Goal: Complete application form

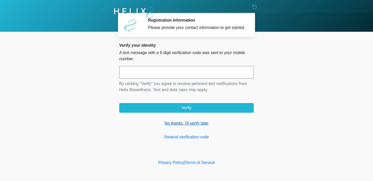
click at [176, 126] on link "No thanks, I'll verify later" at bounding box center [186, 123] width 134 height 6
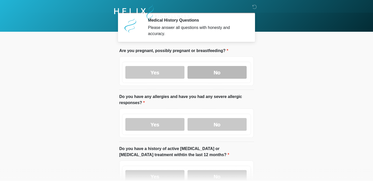
click at [226, 71] on label "No" at bounding box center [216, 72] width 59 height 13
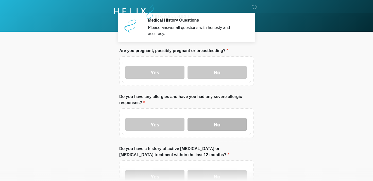
click at [213, 125] on label "No" at bounding box center [216, 124] width 59 height 13
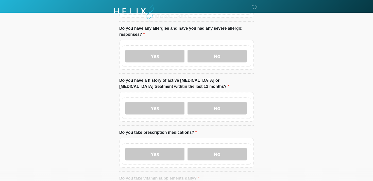
scroll to position [81, 0]
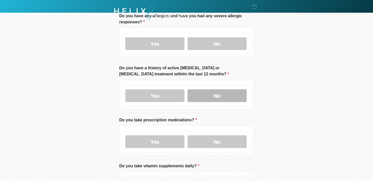
click at [218, 93] on label "No" at bounding box center [216, 95] width 59 height 13
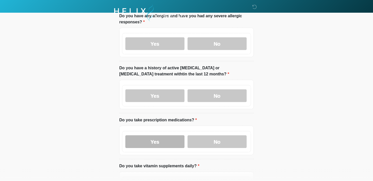
click at [166, 144] on label "Yes" at bounding box center [154, 141] width 59 height 13
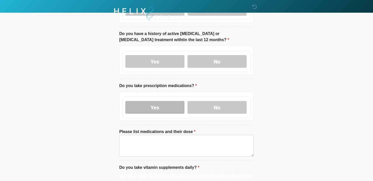
scroll to position [124, 0]
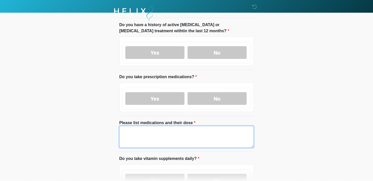
click at [134, 140] on textarea "Please list medications and their dose" at bounding box center [186, 137] width 134 height 22
type textarea "***"
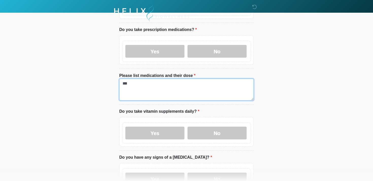
scroll to position [179, 0]
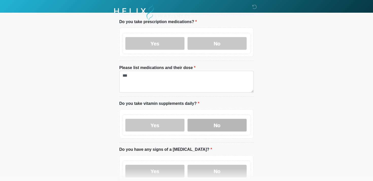
click at [199, 121] on label "No" at bounding box center [216, 125] width 59 height 13
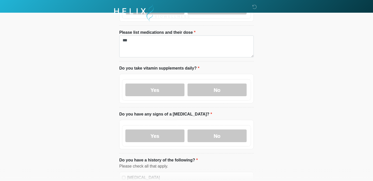
scroll to position [231, 0]
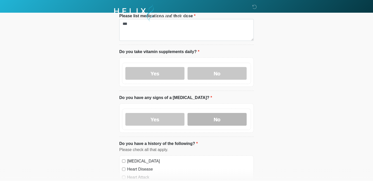
click at [211, 114] on label "No" at bounding box center [216, 119] width 59 height 13
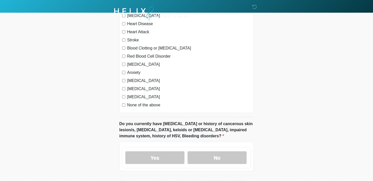
scroll to position [431, 0]
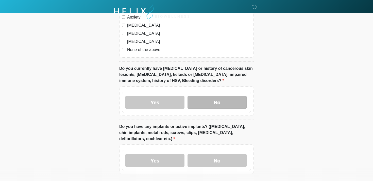
click at [203, 100] on label "No" at bounding box center [216, 102] width 59 height 13
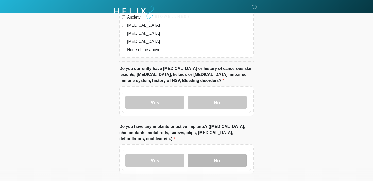
click at [202, 162] on label "No" at bounding box center [216, 160] width 59 height 13
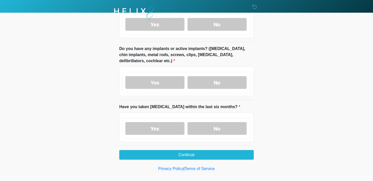
scroll to position [514, 0]
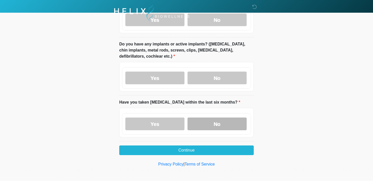
click at [199, 120] on label "No" at bounding box center [216, 123] width 59 height 13
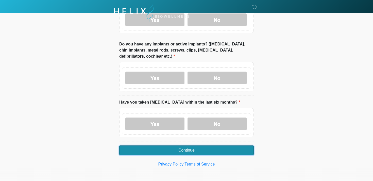
click at [176, 150] on button "Continue" at bounding box center [186, 150] width 134 height 10
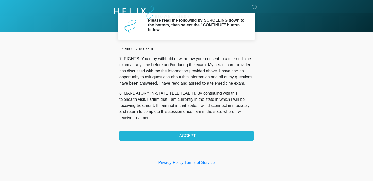
scroll to position [215, 0]
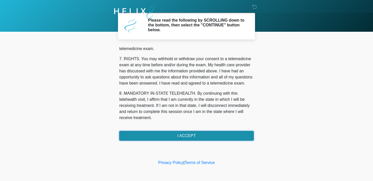
click at [168, 135] on button "I ACCEPT" at bounding box center [186, 136] width 134 height 10
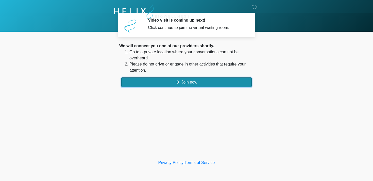
click at [181, 83] on button "Join now" at bounding box center [186, 82] width 130 height 10
